Goal: Task Accomplishment & Management: Use online tool/utility

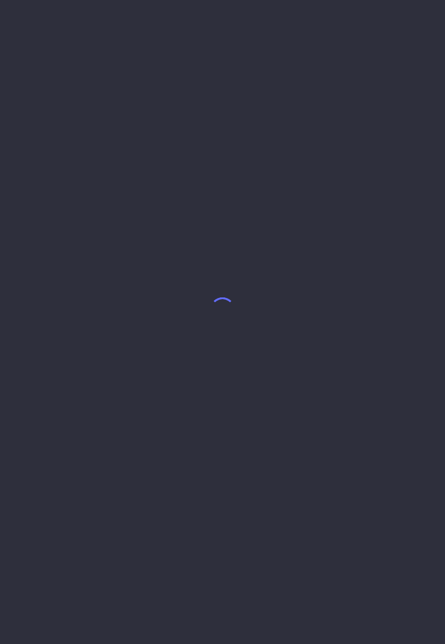
select select "7"
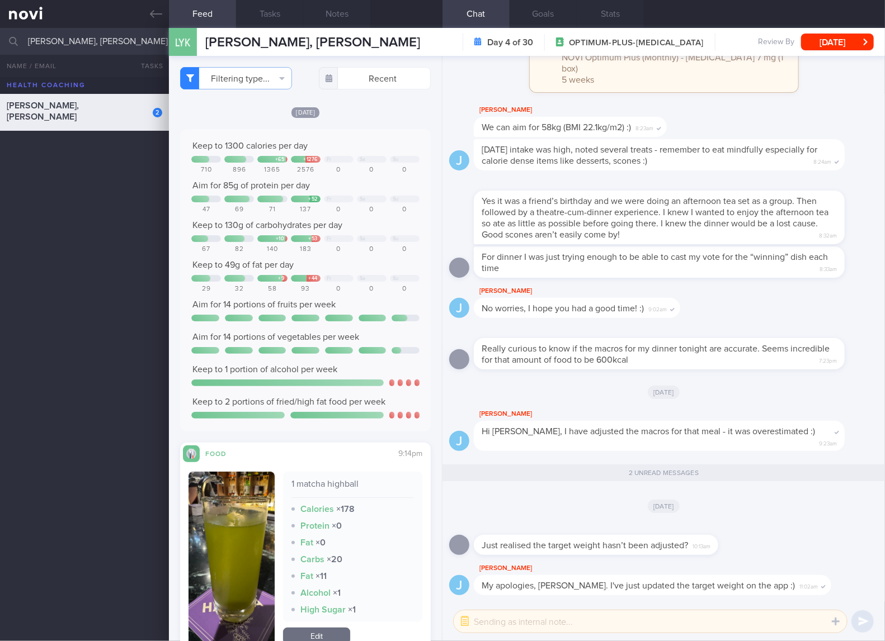
drag, startPoint x: 368, startPoint y: 360, endPoint x: 360, endPoint y: 342, distance: 19.3
click at [368, 360] on div "Keep to 1300 calories per day + 65 + 1276 Fr Sa Su 710 896 1365 2576 0 0 0 Aim …" at bounding box center [305, 280] width 228 height 280
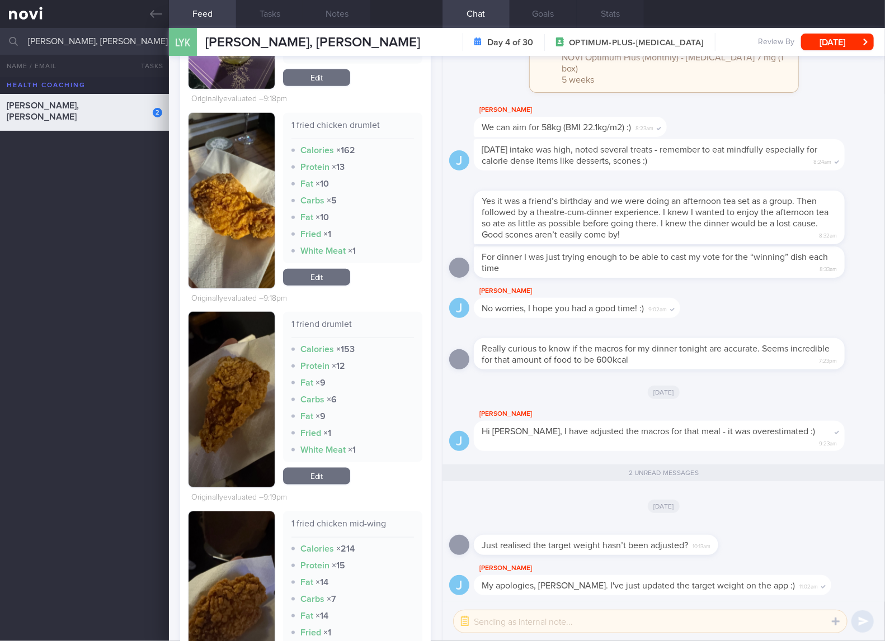
scroll to position [745, 0]
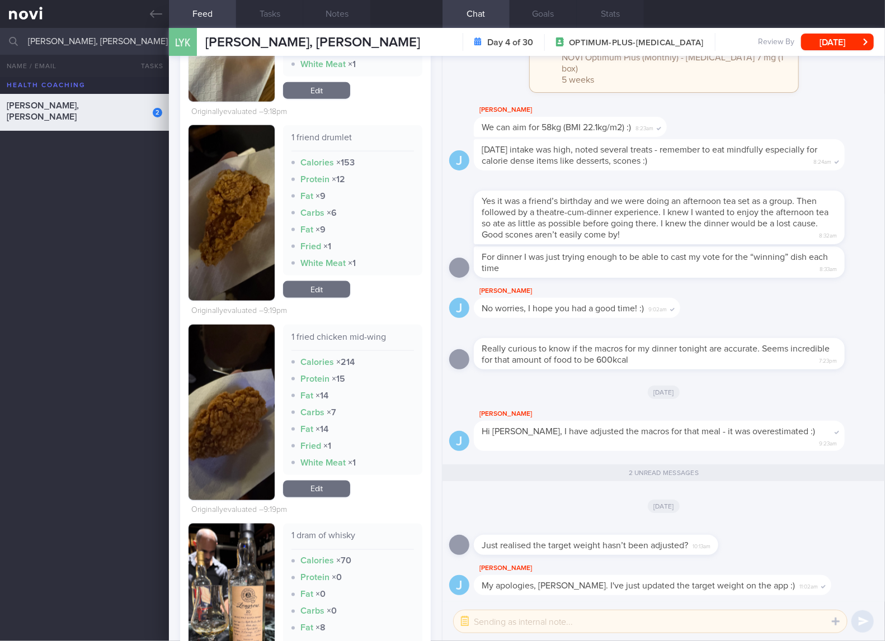
click at [365, 336] on div "1 fried chicken mid-wing" at bounding box center [352, 342] width 122 height 20
copy div "1 fried chicken mid-wing"
click at [422, 418] on div "Filtering type... Food Activity Glucose Weight Medicine [MEDICAL_DATA] [MEDICAL…" at bounding box center [305, 348] width 273 height 585
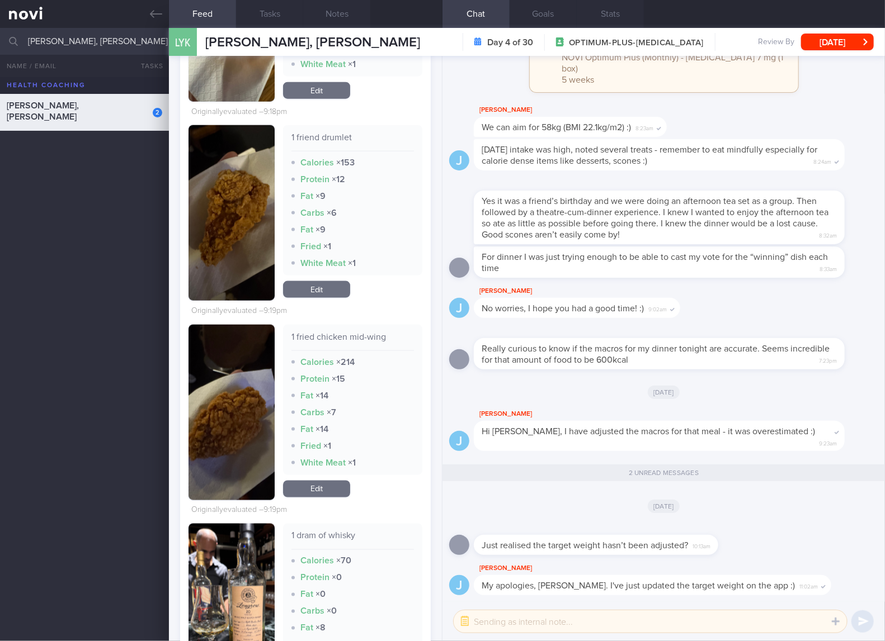
click at [330, 486] on link "Edit" at bounding box center [316, 489] width 67 height 17
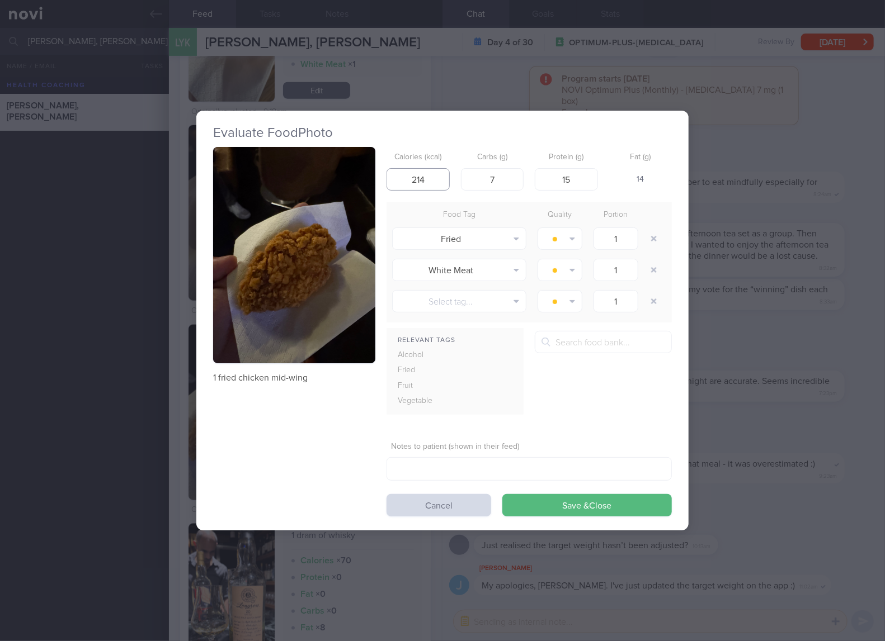
click at [435, 181] on input "214" at bounding box center [417, 179] width 63 height 22
type input "195"
type input "4"
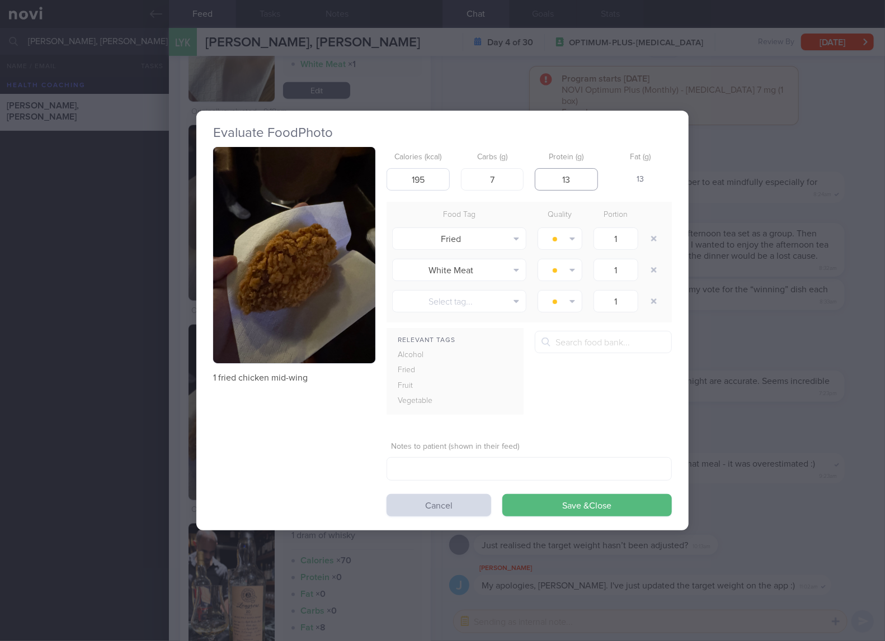
type input "13"
click at [445, 494] on button "Save & Close" at bounding box center [586, 505] width 169 height 22
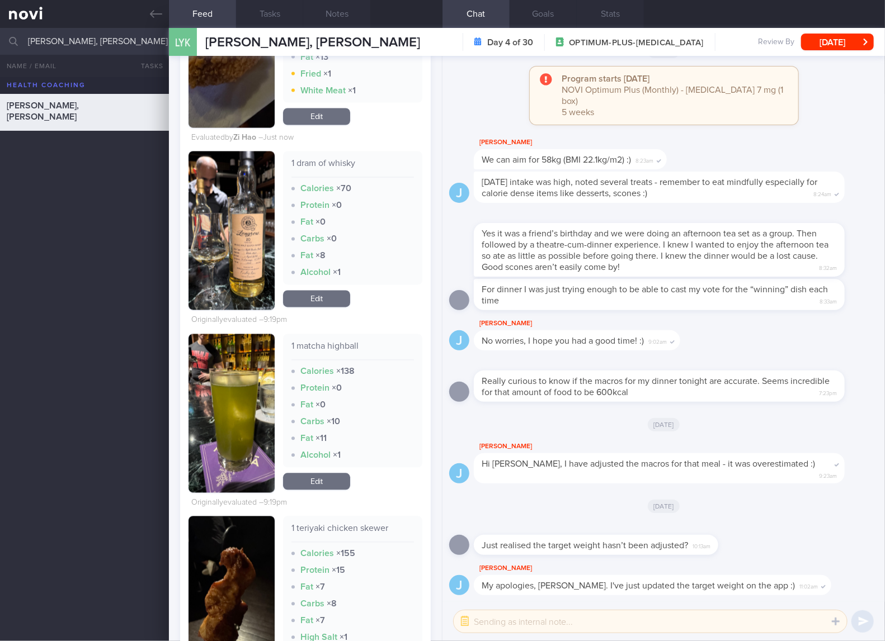
scroll to position [1304, 0]
